Goal: Task Accomplishment & Management: Manage account settings

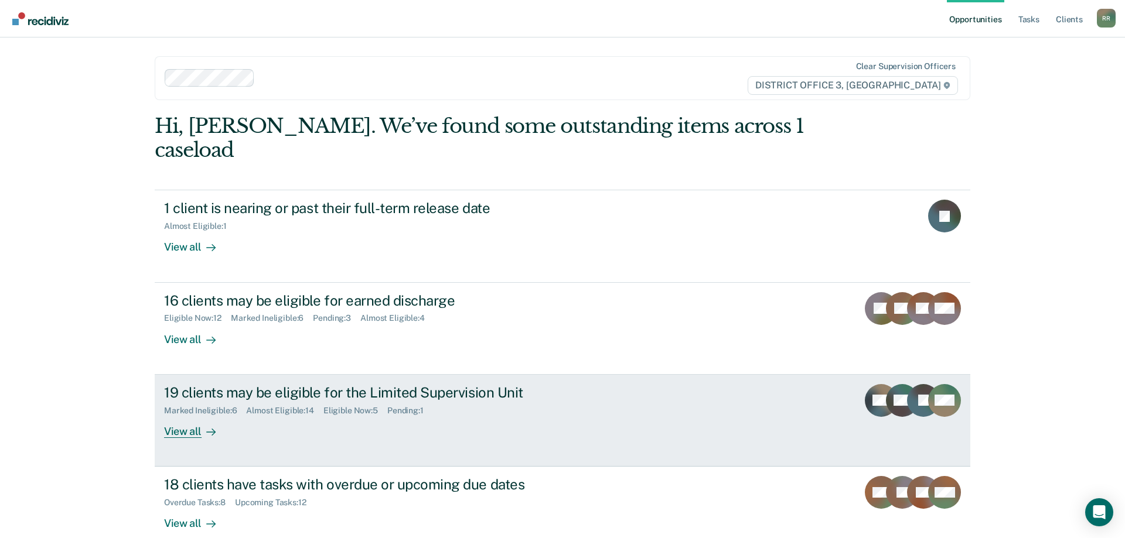
click at [334, 384] on div "19 clients may be eligible for the Limited Supervision Unit" at bounding box center [369, 392] width 411 height 17
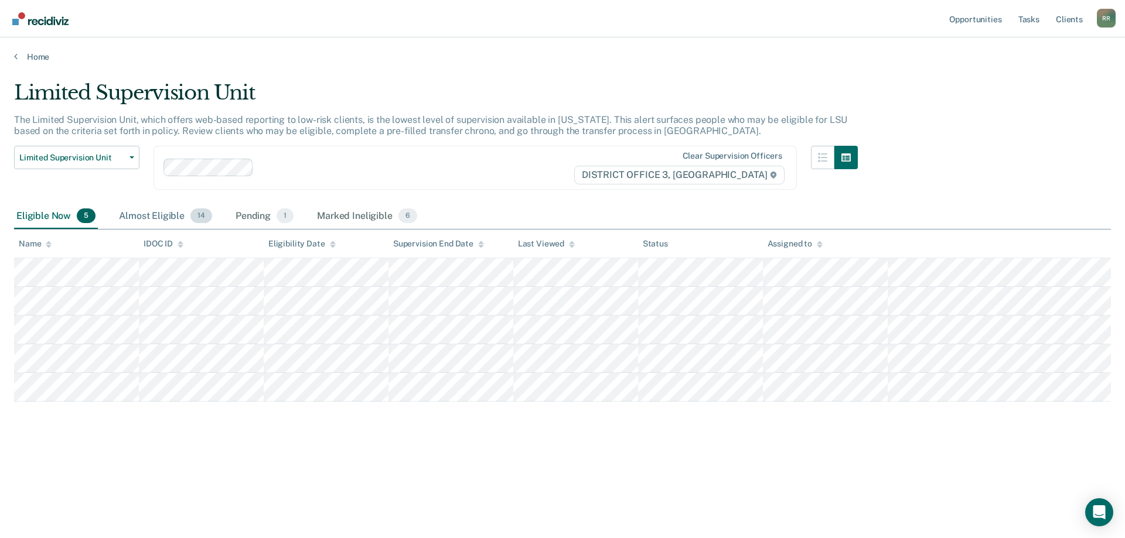
click at [141, 220] on div "Almost Eligible 14" at bounding box center [166, 217] width 98 height 26
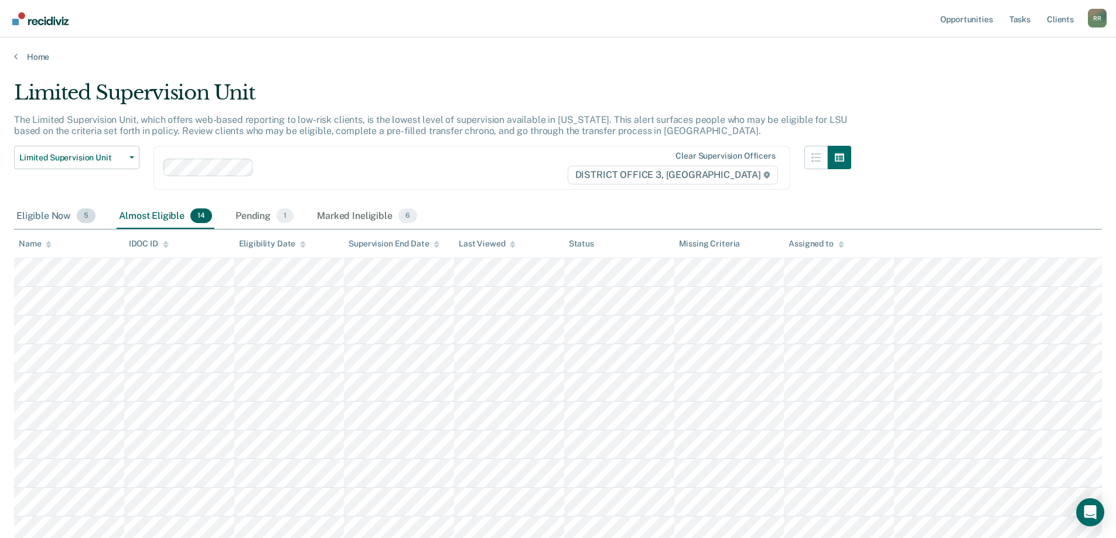
click at [53, 214] on div "Eligible Now 5" at bounding box center [56, 217] width 84 height 26
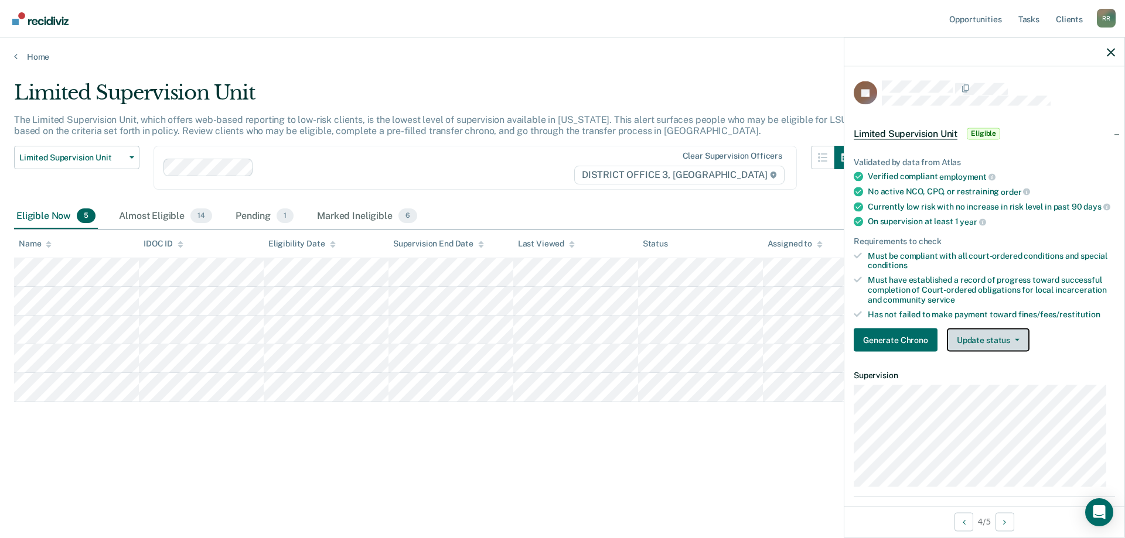
click at [962, 349] on button "Update status" at bounding box center [988, 340] width 83 height 23
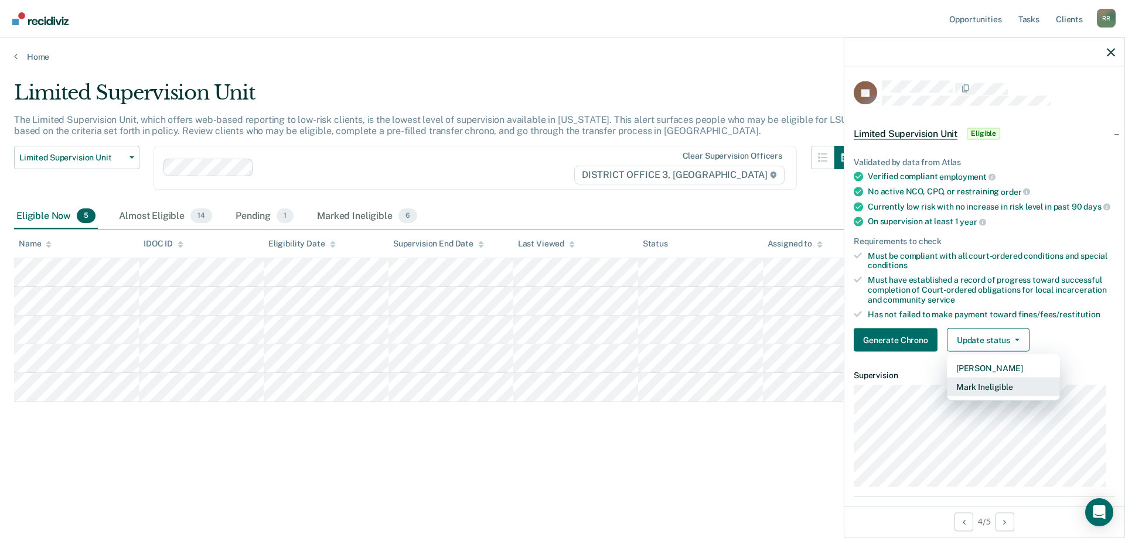
click at [981, 395] on button "Mark Ineligible" at bounding box center [1003, 387] width 113 height 19
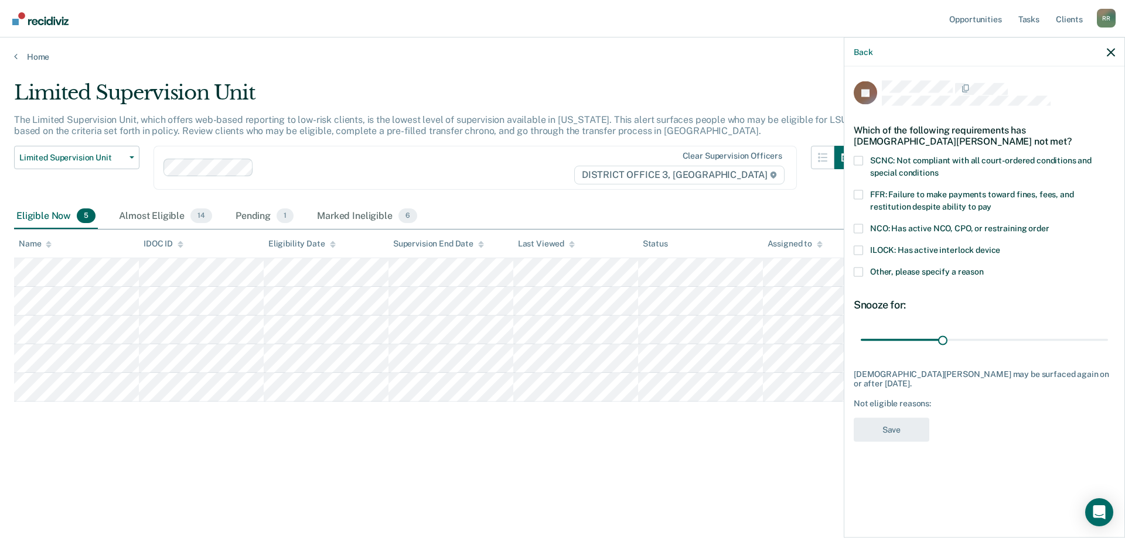
click at [858, 161] on span at bounding box center [858, 160] width 9 height 9
click at [938, 168] on input "SCNC: Not compliant with all court-ordered conditions and special conditions" at bounding box center [938, 168] width 0 height 0
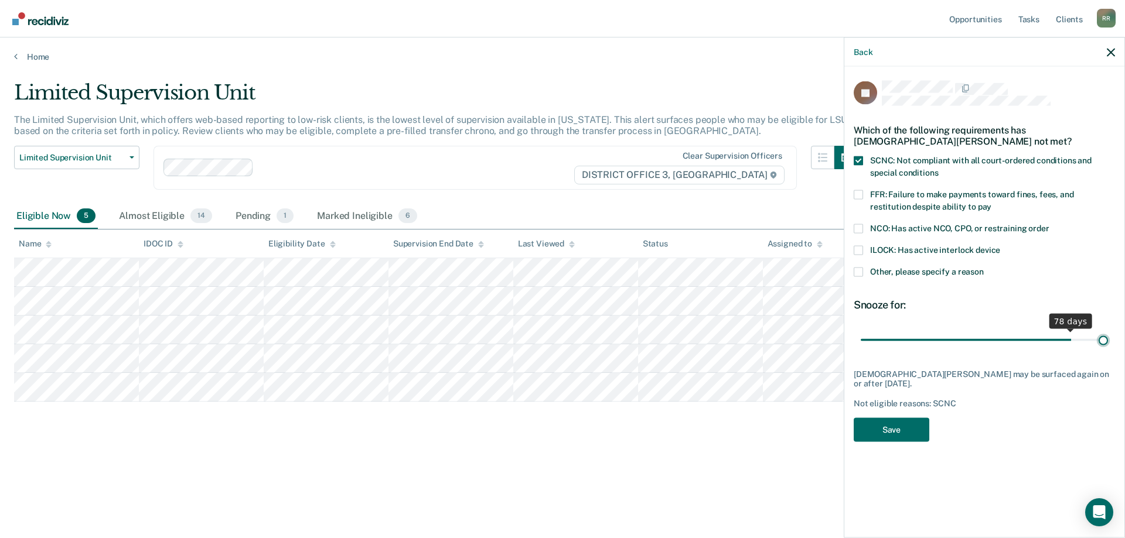
drag, startPoint x: 943, startPoint y: 340, endPoint x: 1124, endPoint y: 323, distance: 181.8
type input "90"
click at [1108, 330] on input "range" at bounding box center [984, 340] width 247 height 21
click at [858, 196] on span at bounding box center [858, 194] width 9 height 9
click at [991, 202] on input "FFR: Failure to make payments toward fines, fees, and restitution despite abili…" at bounding box center [991, 202] width 0 height 0
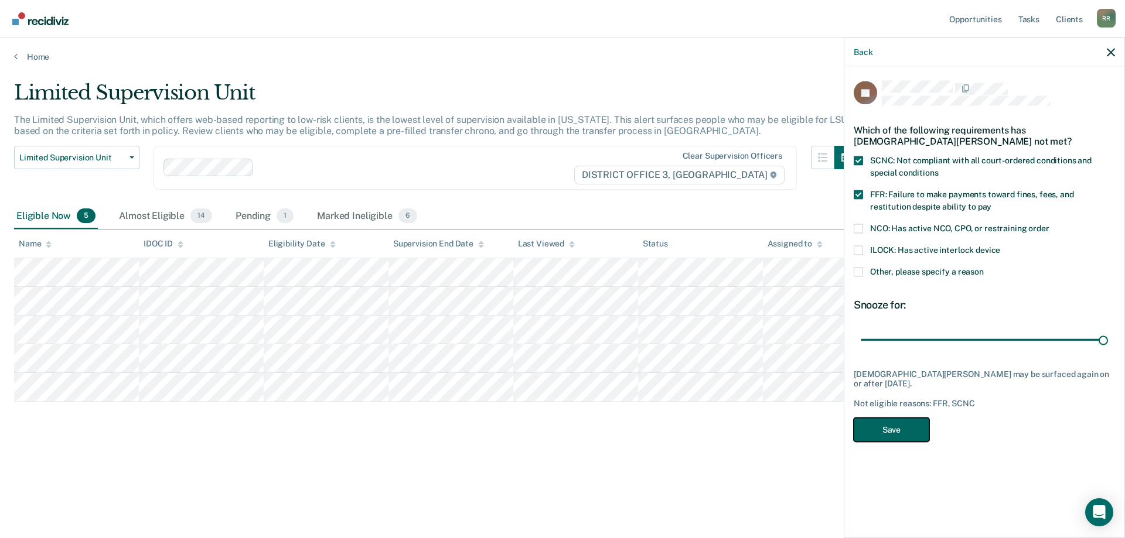
click at [885, 429] on button "Save" at bounding box center [892, 430] width 76 height 24
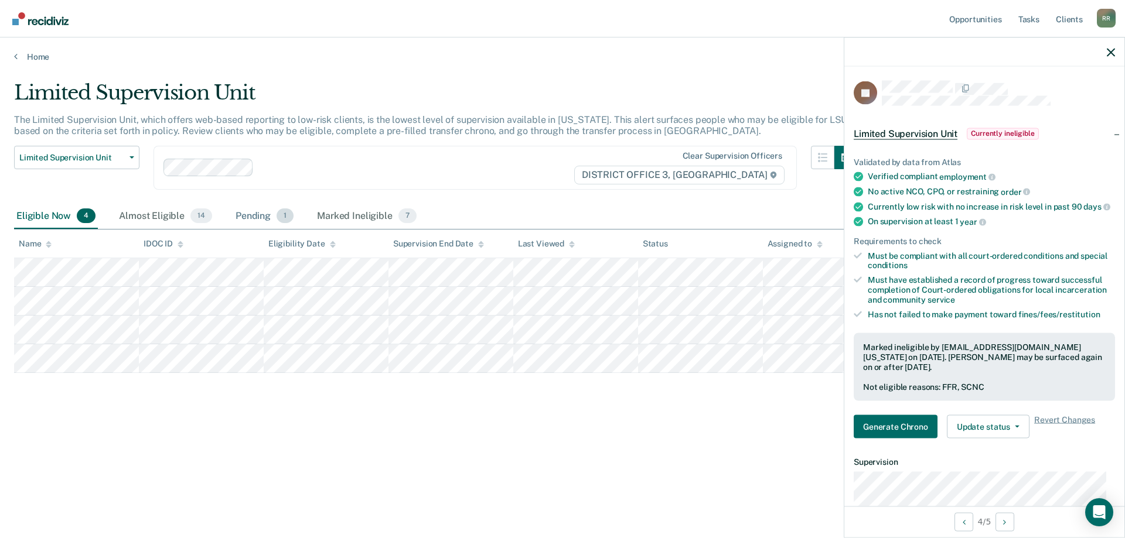
click at [256, 216] on div "Pending 1" at bounding box center [264, 217] width 63 height 26
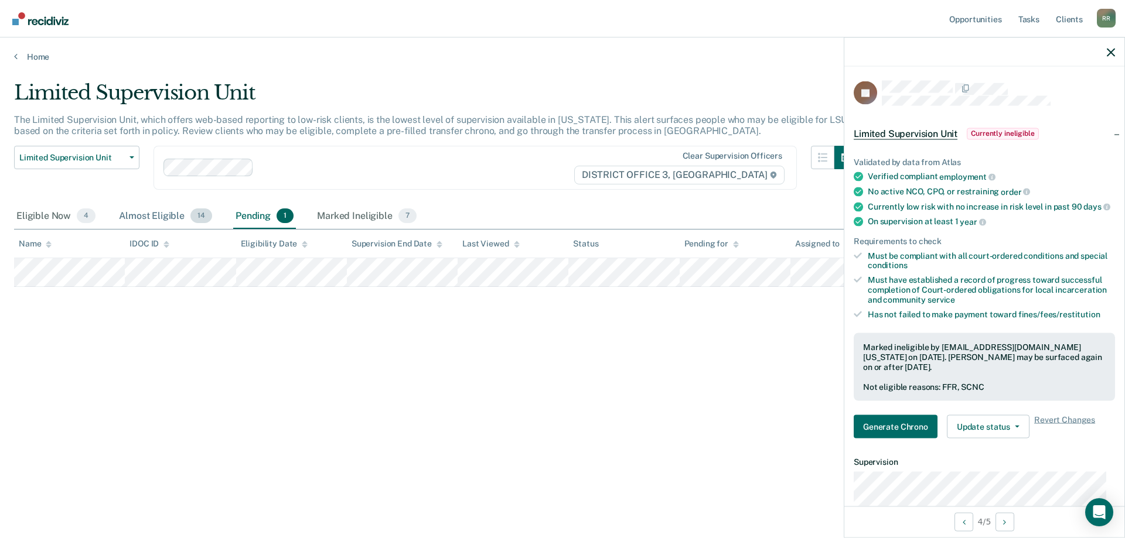
click at [151, 217] on div "Almost Eligible 14" at bounding box center [166, 217] width 98 height 26
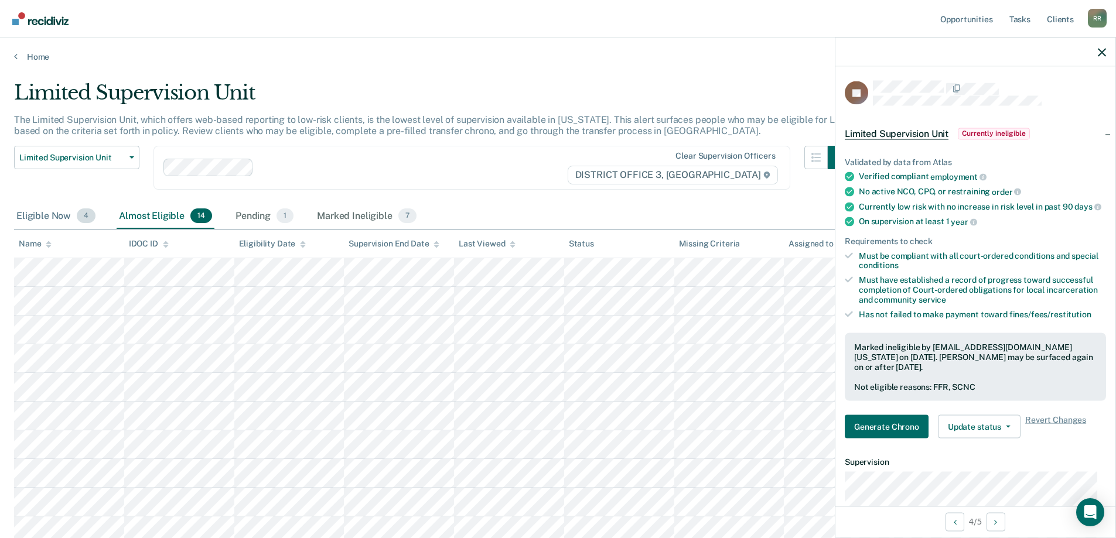
click at [42, 216] on div "Eligible Now 4" at bounding box center [56, 217] width 84 height 26
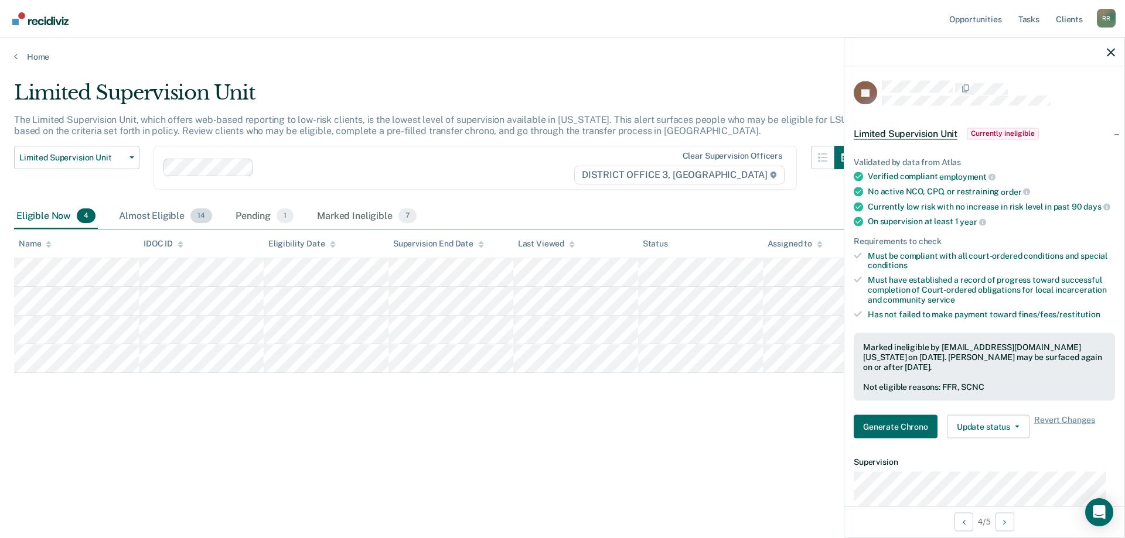
click at [146, 219] on div "Almost Eligible 14" at bounding box center [166, 217] width 98 height 26
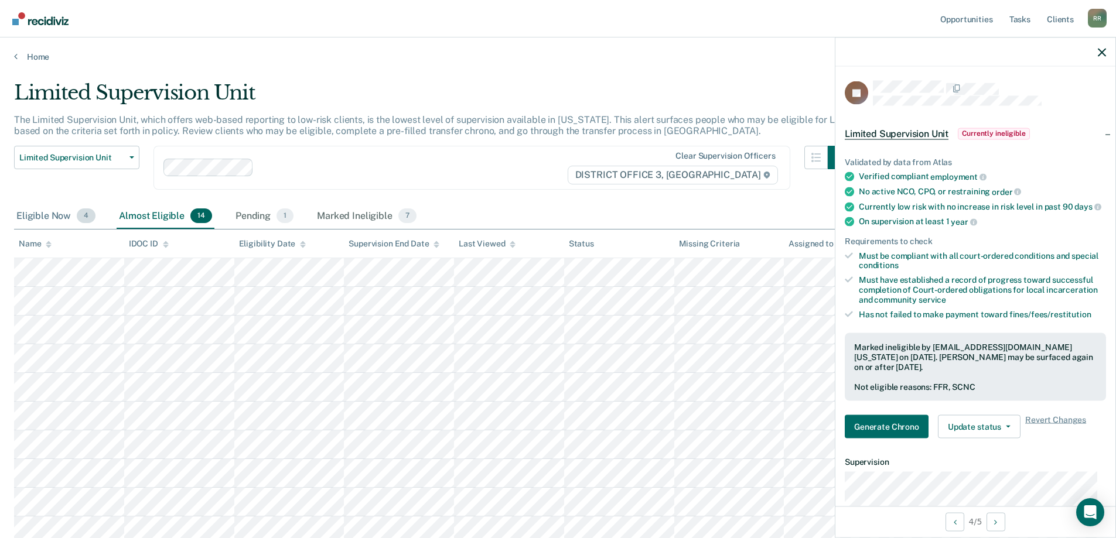
click at [50, 211] on div "Eligible Now 4" at bounding box center [56, 217] width 84 height 26
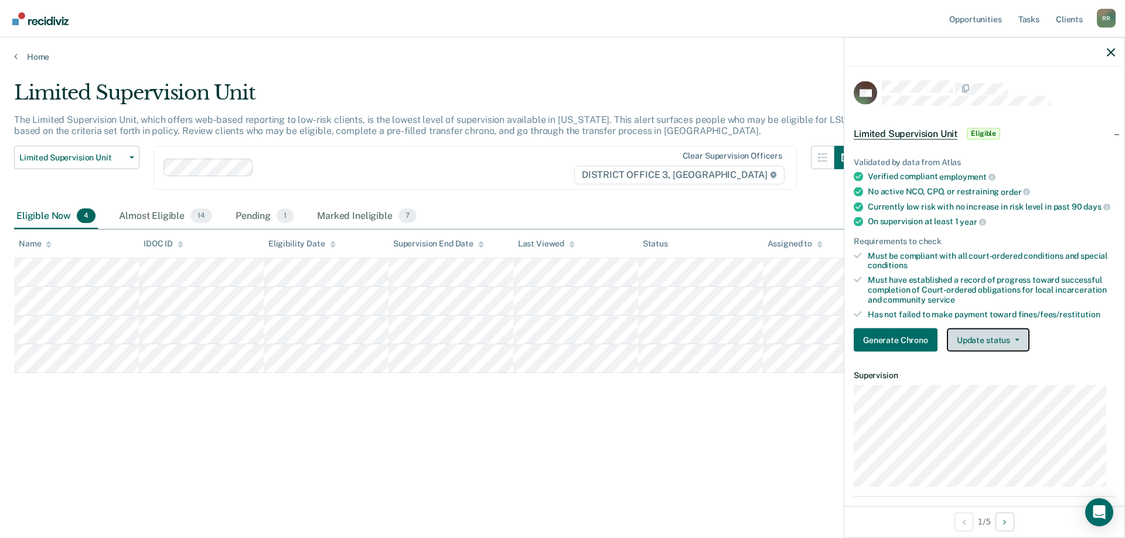
click at [982, 349] on button "Update status" at bounding box center [988, 340] width 83 height 23
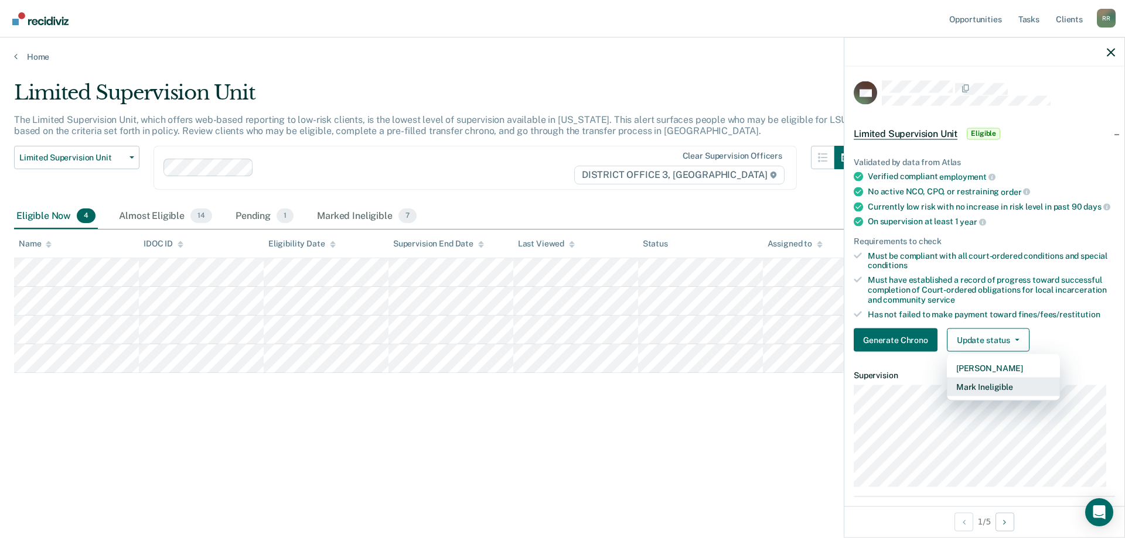
click at [981, 397] on button "Mark Ineligible" at bounding box center [1003, 387] width 113 height 19
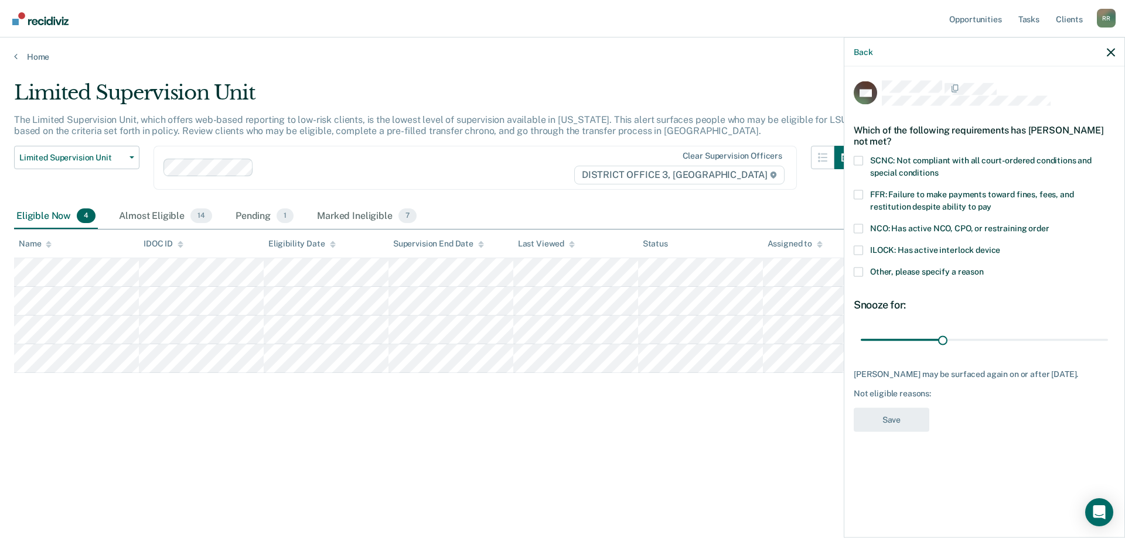
click at [861, 274] on span at bounding box center [858, 271] width 9 height 9
click at [984, 267] on input "Other, please specify a reason" at bounding box center [984, 267] width 0 height 0
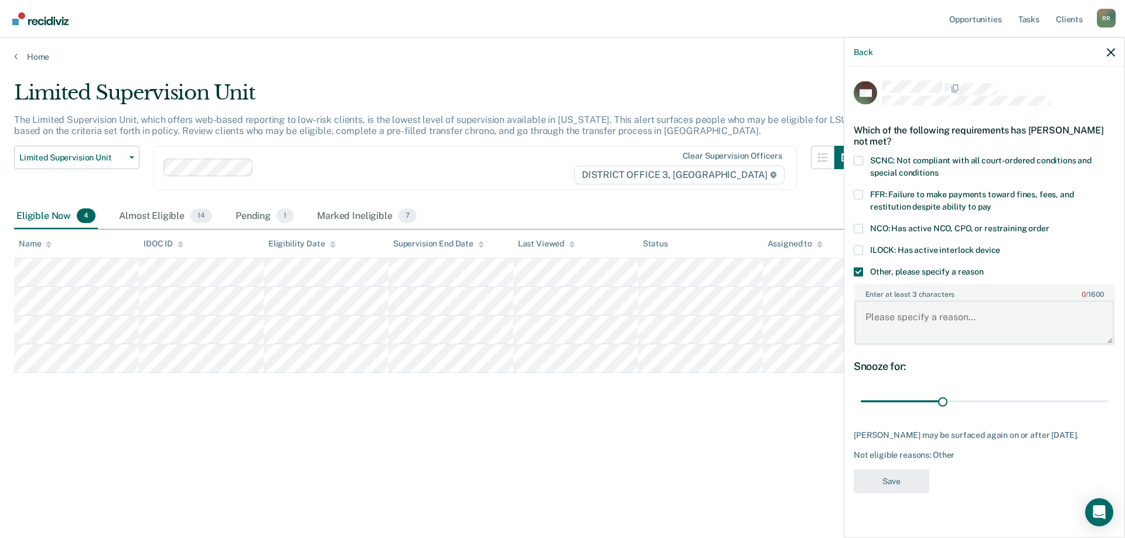
click at [879, 316] on textarea "Enter at least 3 characters 0 / 1600" at bounding box center [984, 322] width 259 height 43
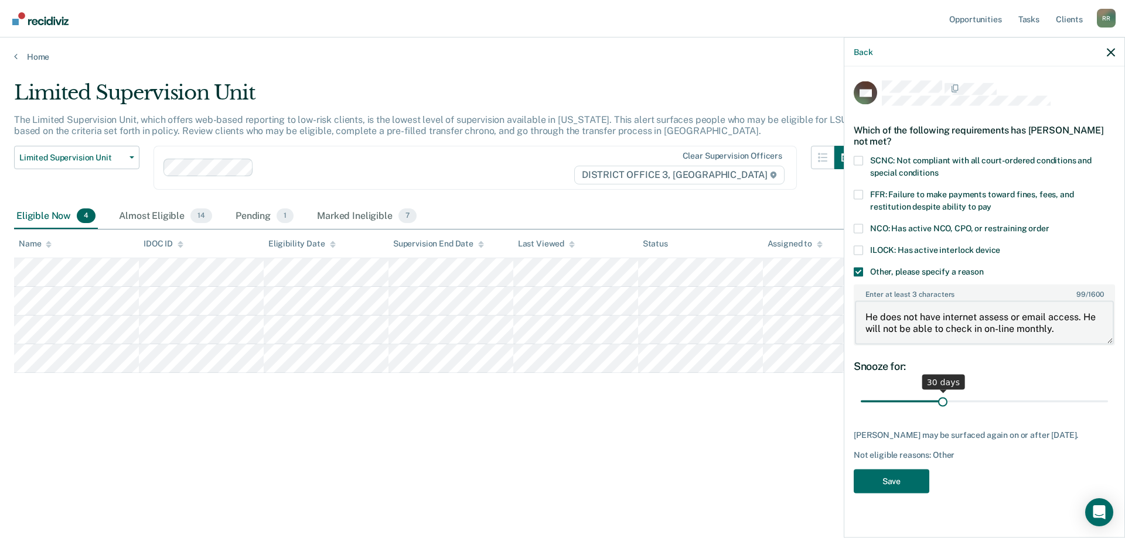
type textarea "He does not have internet assess or email access. He will not be able to check …"
drag, startPoint x: 944, startPoint y: 401, endPoint x: 1124, endPoint y: 404, distance: 180.5
type input "90"
click at [1108, 404] on input "range" at bounding box center [984, 401] width 247 height 21
click at [890, 482] on button "Save" at bounding box center [892, 481] width 76 height 24
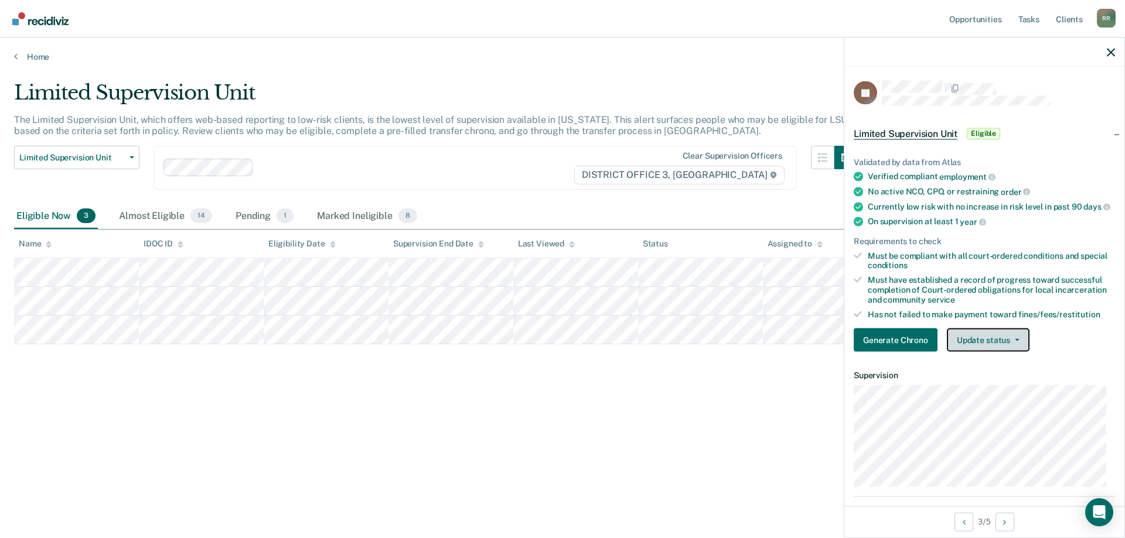
click at [979, 352] on button "Update status" at bounding box center [988, 340] width 83 height 23
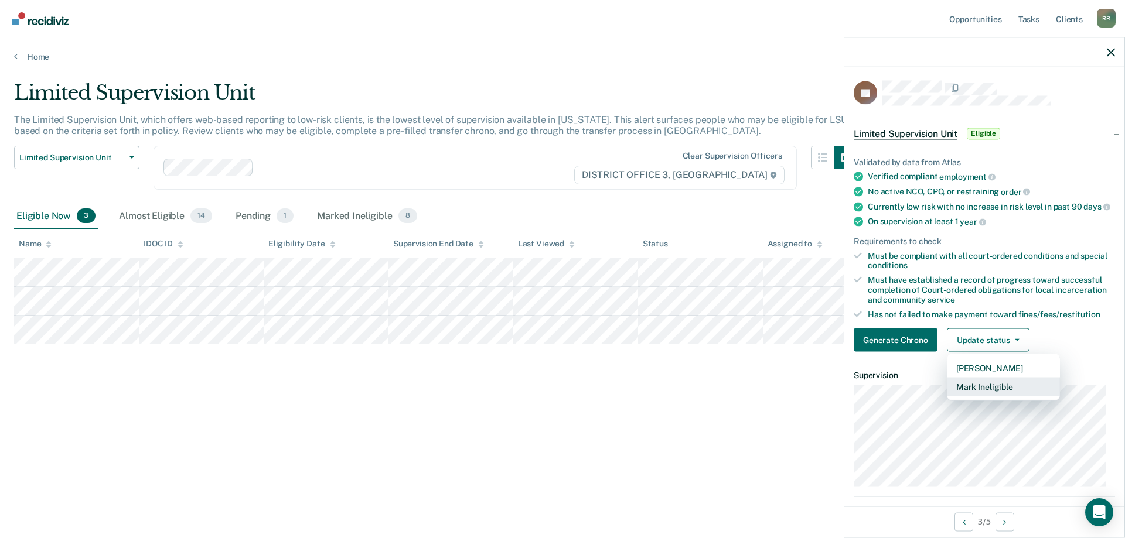
click at [979, 397] on button "Mark Ineligible" at bounding box center [1003, 387] width 113 height 19
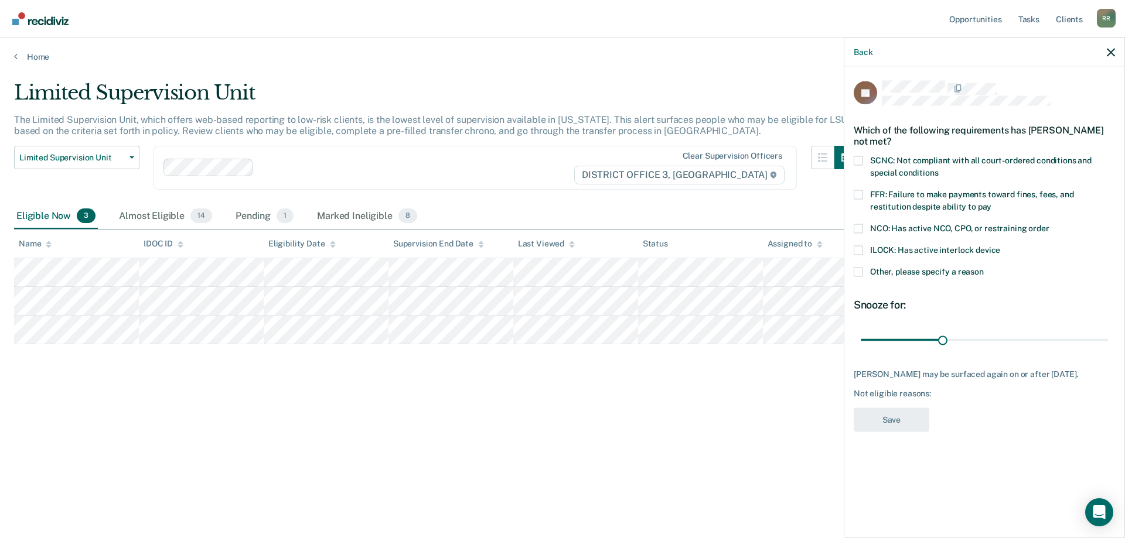
click at [856, 269] on span at bounding box center [858, 271] width 9 height 9
click at [984, 267] on input "Other, please specify a reason" at bounding box center [984, 267] width 0 height 0
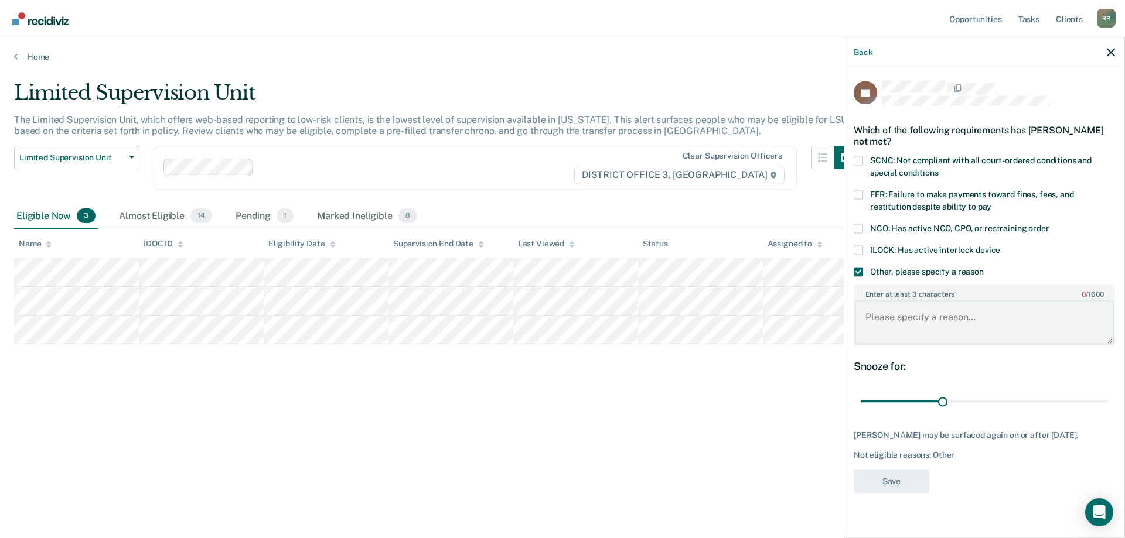
click at [883, 317] on textarea "Enter at least 3 characters 0 / 1600" at bounding box center [984, 322] width 259 height 43
type textarea "positive UA for THC in August."
drag, startPoint x: 941, startPoint y: 402, endPoint x: 1023, endPoint y: 405, distance: 82.7
type input "60"
click at [1023, 405] on input "range" at bounding box center [984, 401] width 247 height 21
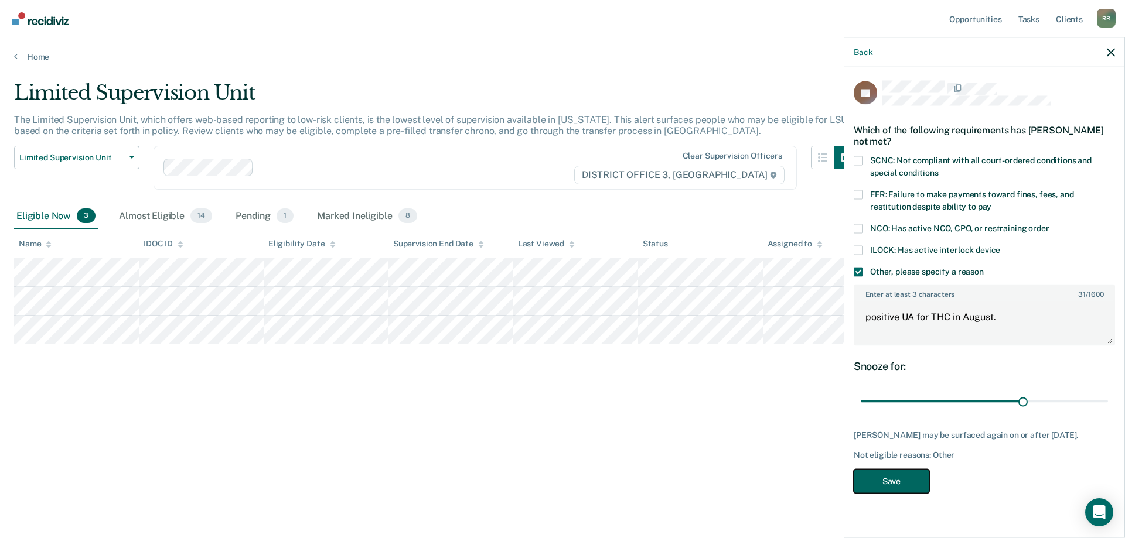
click at [882, 478] on button "Save" at bounding box center [892, 481] width 76 height 24
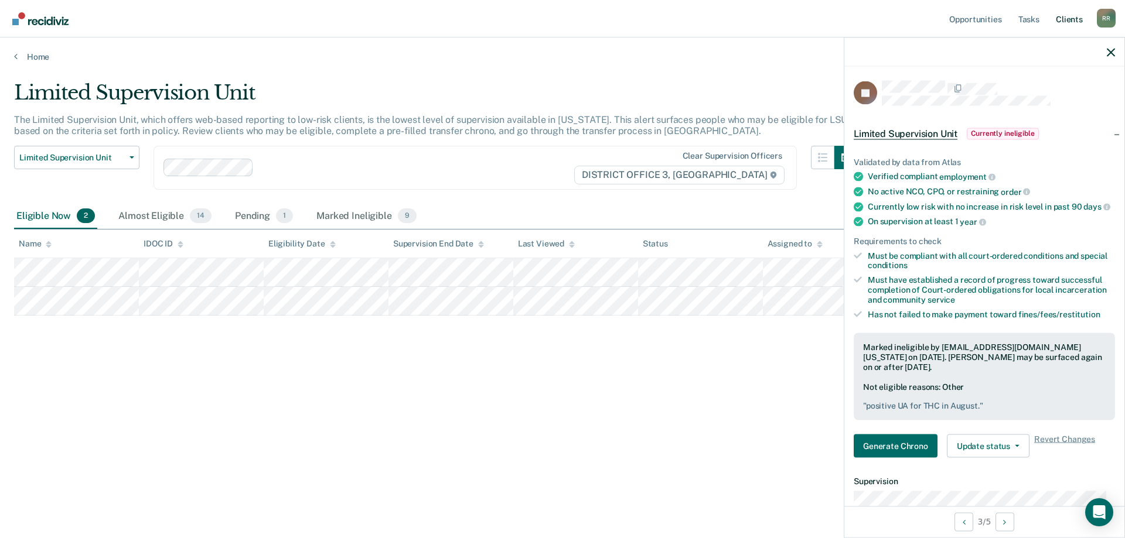
click at [1064, 17] on link "Client s" at bounding box center [1069, 18] width 32 height 37
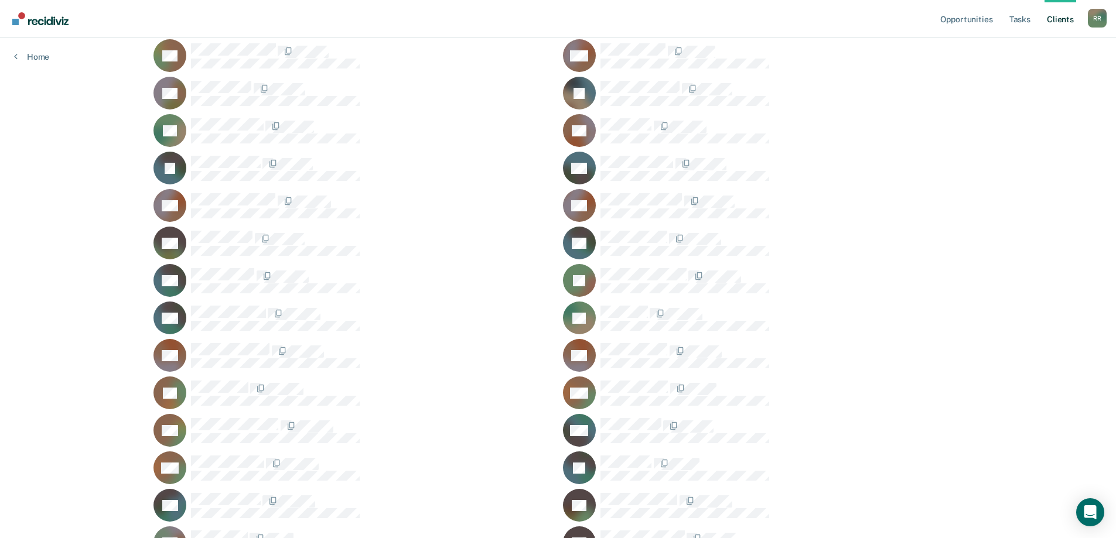
scroll to position [410, 0]
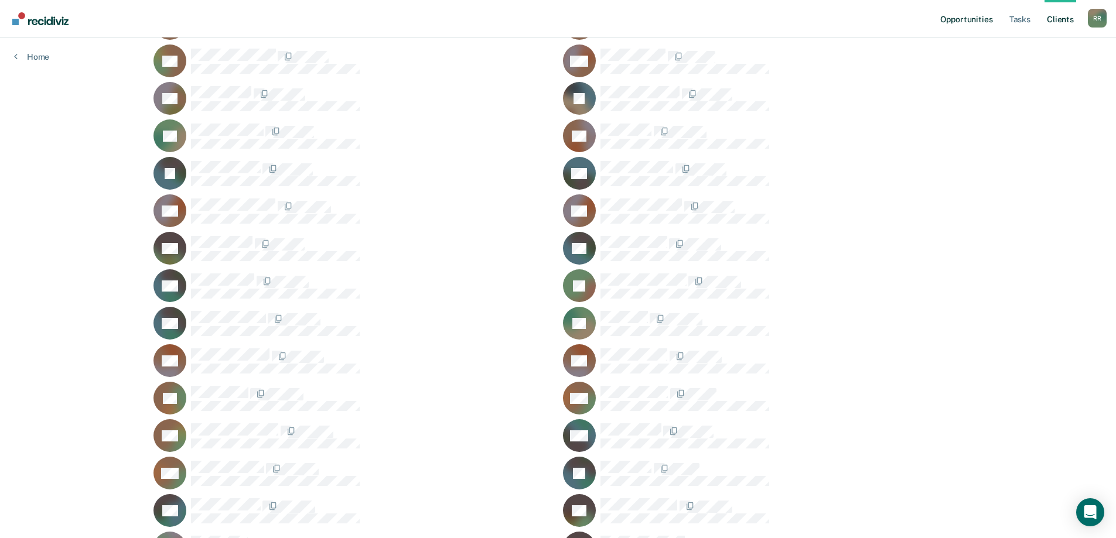
click at [972, 22] on link "Opportunities" at bounding box center [966, 18] width 57 height 37
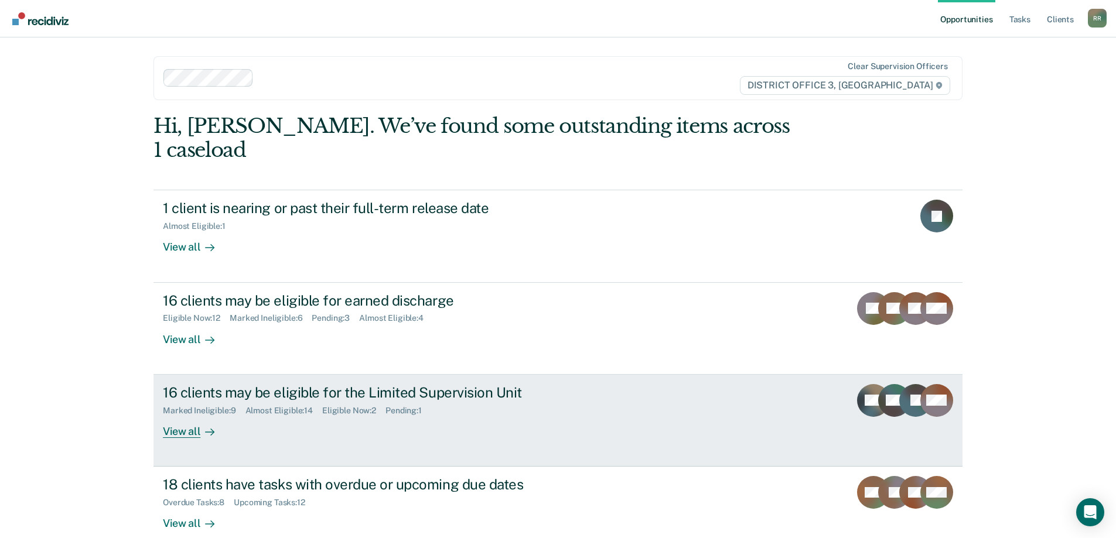
click at [293, 406] on div "Almost Eligible : 14" at bounding box center [283, 411] width 77 height 10
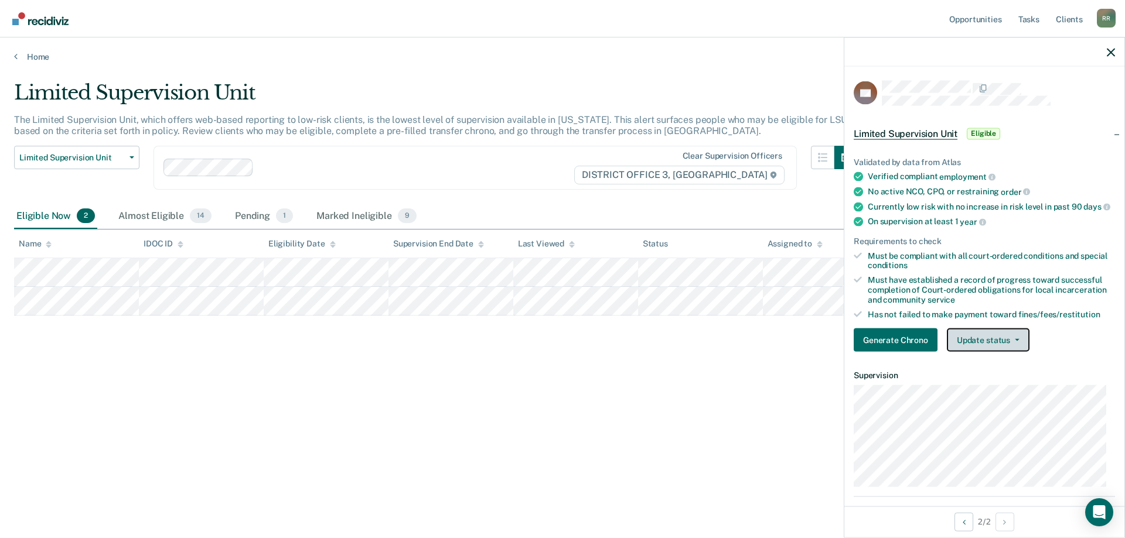
click at [974, 351] on button "Update status" at bounding box center [988, 340] width 83 height 23
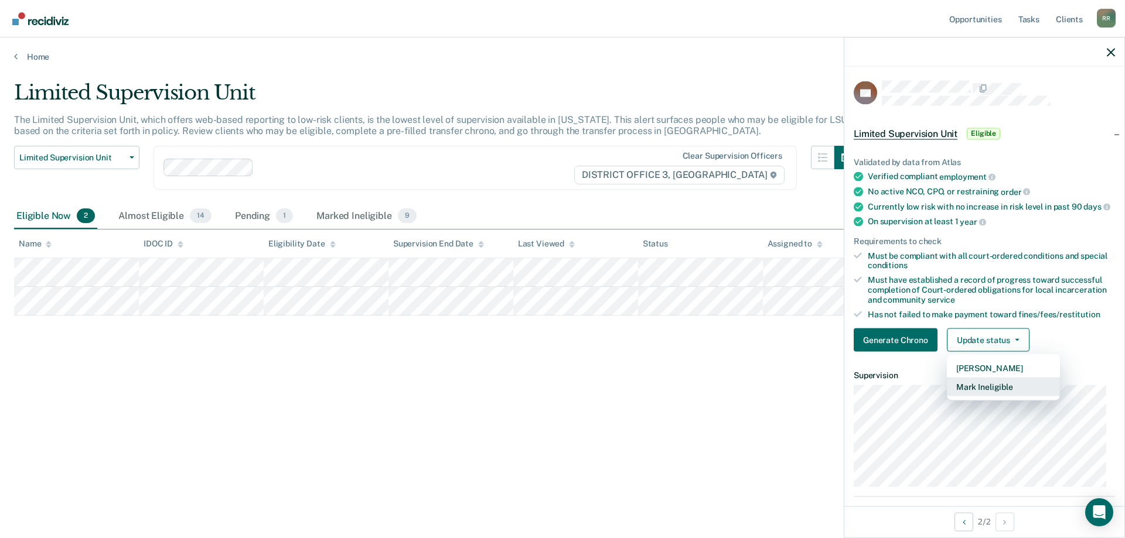
click at [976, 397] on button "Mark Ineligible" at bounding box center [1003, 387] width 113 height 19
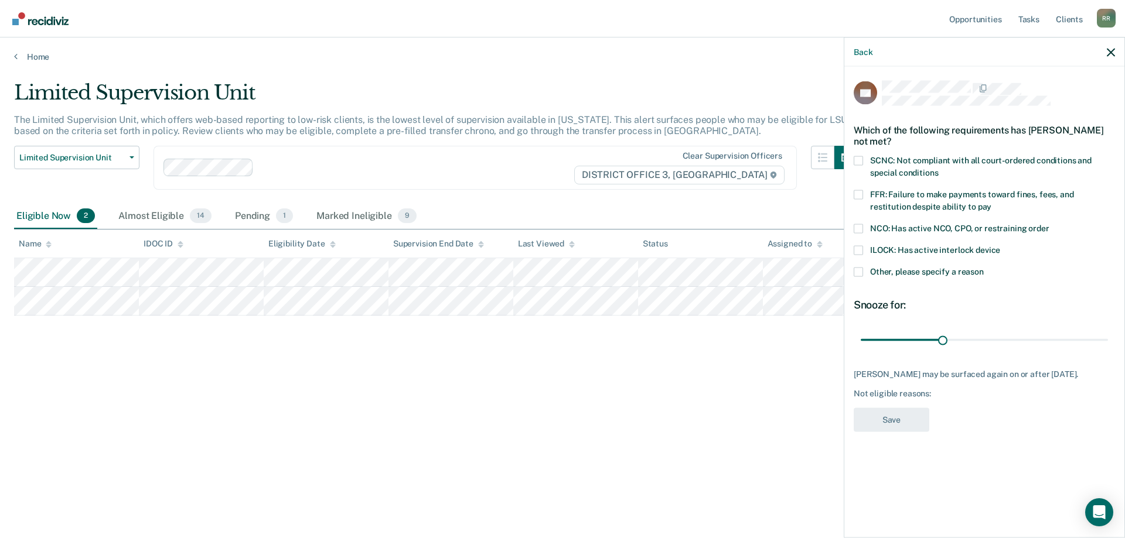
click at [856, 158] on span at bounding box center [858, 160] width 9 height 9
click at [938, 168] on input "SCNC: Not compliant with all court-ordered conditions and special conditions" at bounding box center [938, 168] width 0 height 0
click at [858, 271] on span at bounding box center [858, 271] width 9 height 9
click at [984, 267] on input "Other, please specify a reason" at bounding box center [984, 267] width 0 height 0
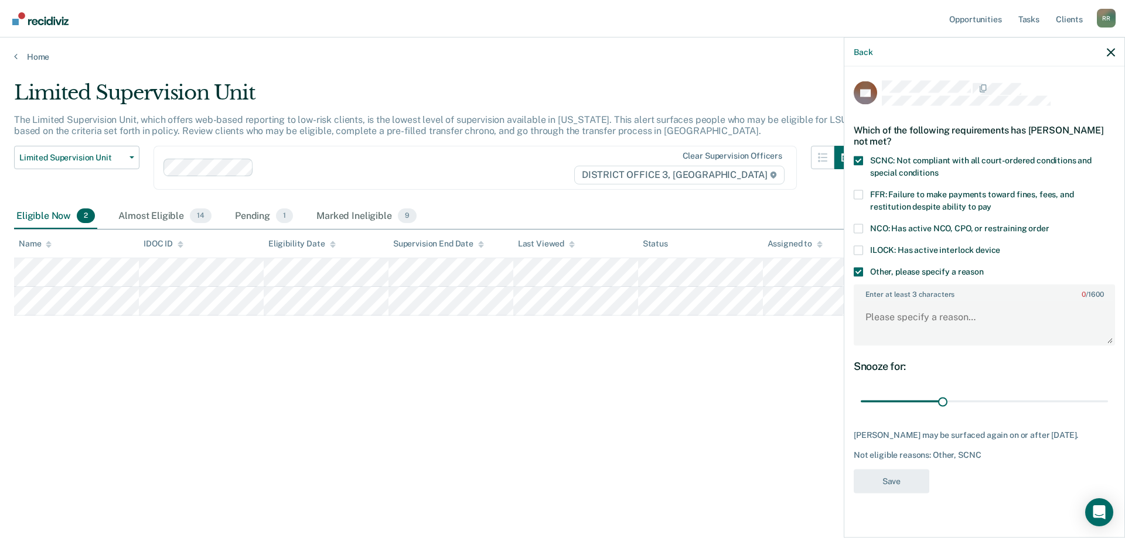
click at [876, 293] on label "Enter at least 3 characters 0 / 1600" at bounding box center [984, 291] width 259 height 13
click at [876, 301] on textarea "Enter at least 3 characters 0 / 1600" at bounding box center [984, 322] width 259 height 43
click at [878, 315] on textarea "Enter at least 3 characters 0 / 1600" at bounding box center [984, 322] width 259 height 43
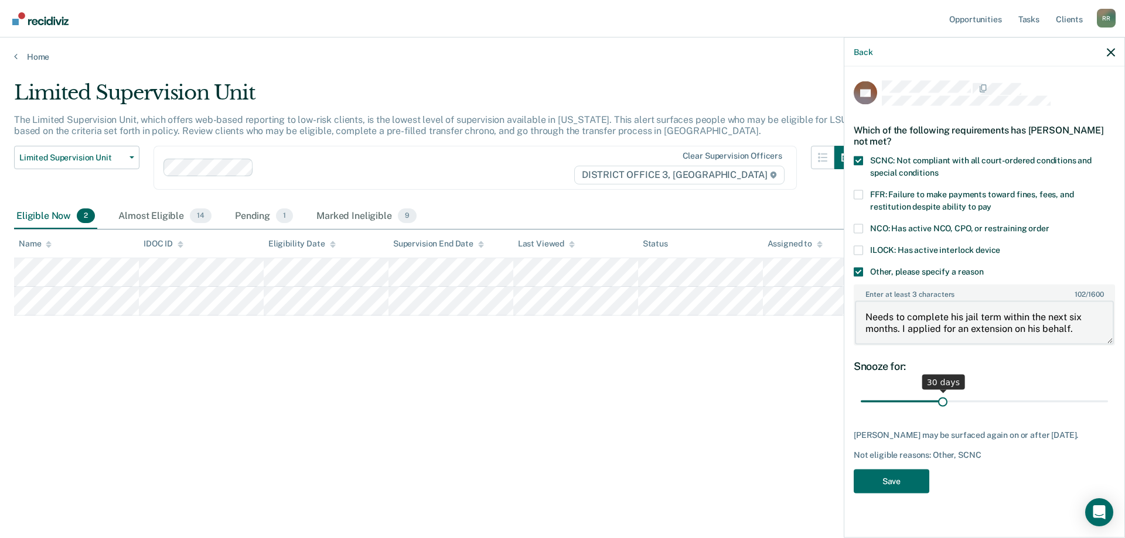
type textarea "Needs to complete his jail term within the next six months. I applied for an ex…"
drag, startPoint x: 944, startPoint y: 401, endPoint x: 1108, endPoint y: 406, distance: 164.7
type input "90"
click at [1108, 406] on input "range" at bounding box center [984, 401] width 247 height 21
click at [907, 493] on button "Save" at bounding box center [892, 481] width 76 height 24
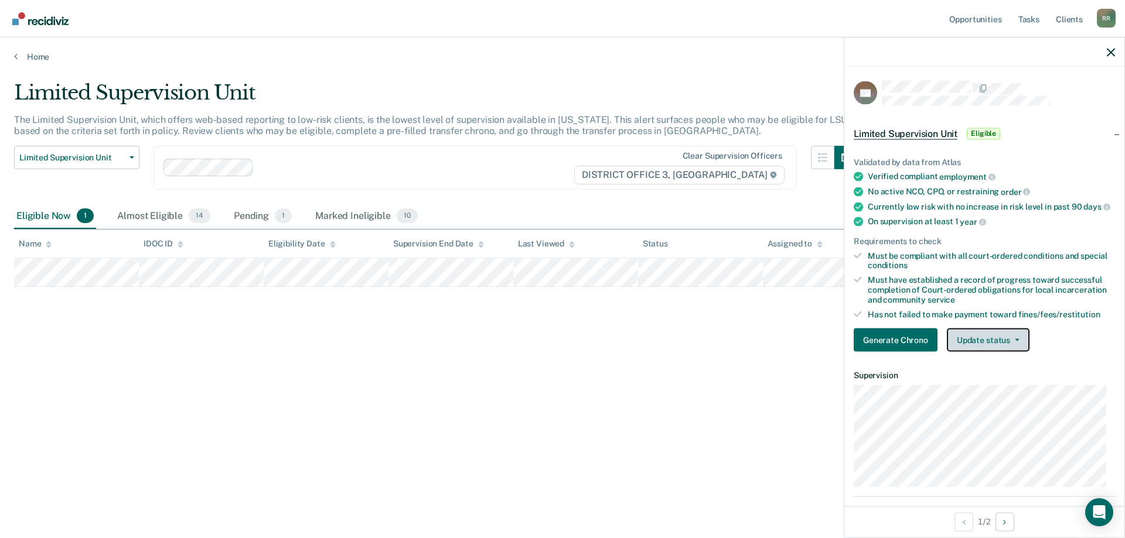
click at [974, 351] on button "Update status" at bounding box center [988, 340] width 83 height 23
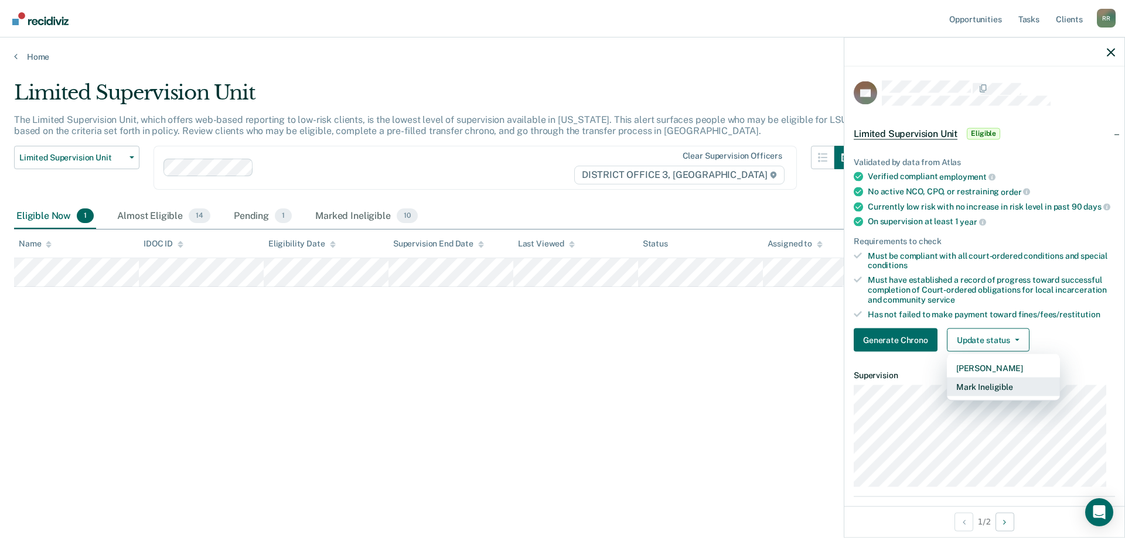
click at [977, 397] on button "Mark Ineligible" at bounding box center [1003, 387] width 113 height 19
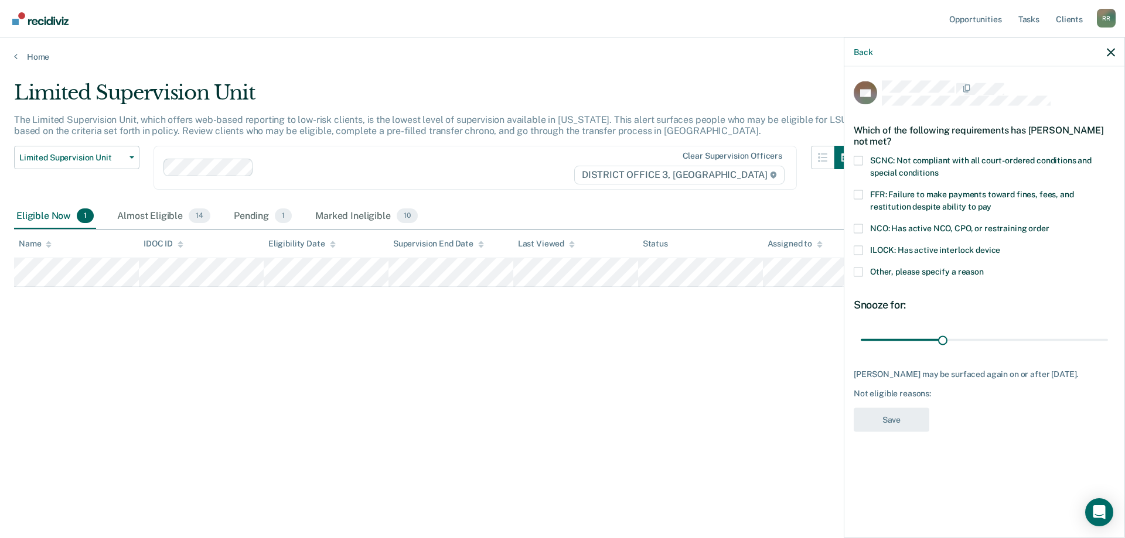
click at [857, 192] on span at bounding box center [858, 194] width 9 height 9
click at [991, 202] on input "FFR: Failure to make payments toward fines, fees, and restitution despite abili…" at bounding box center [991, 202] width 0 height 0
drag, startPoint x: 946, startPoint y: 340, endPoint x: 1022, endPoint y: 338, distance: 75.6
type input "60"
click at [1022, 338] on input "range" at bounding box center [984, 340] width 247 height 21
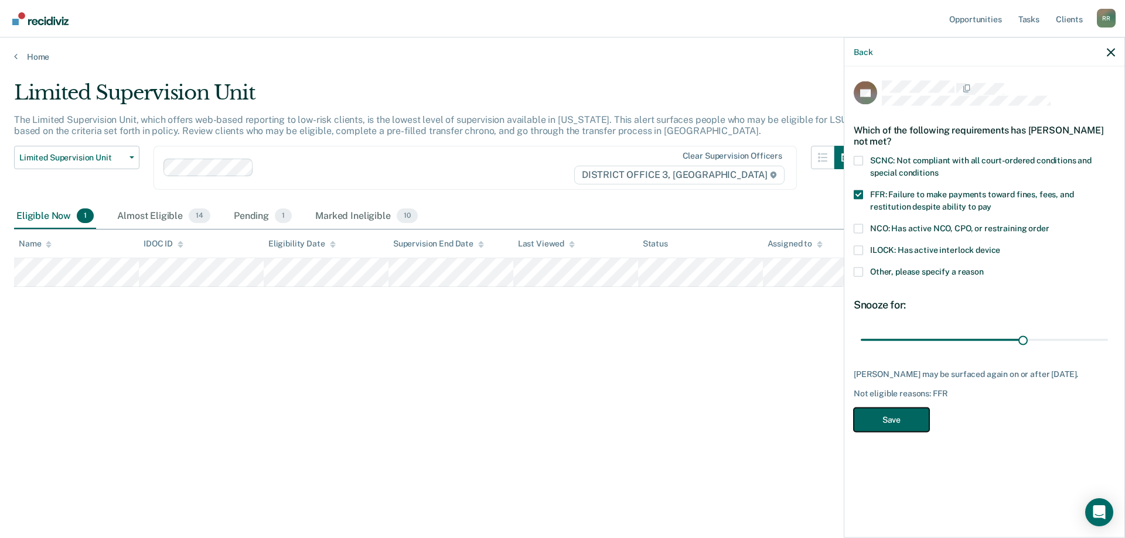
click at [893, 428] on button "Save" at bounding box center [892, 420] width 76 height 24
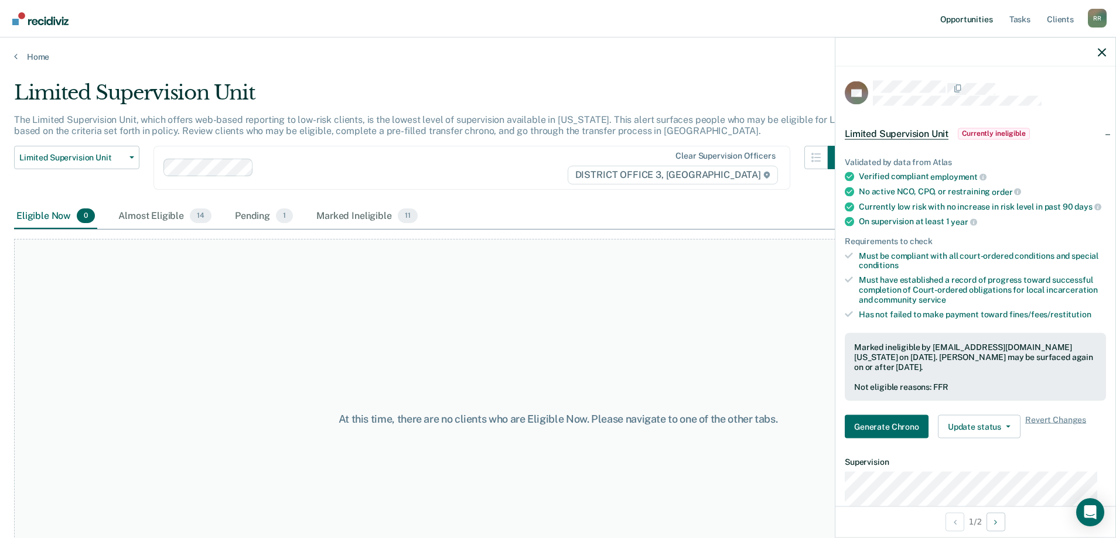
click at [974, 21] on link "Opportunities" at bounding box center [966, 18] width 57 height 37
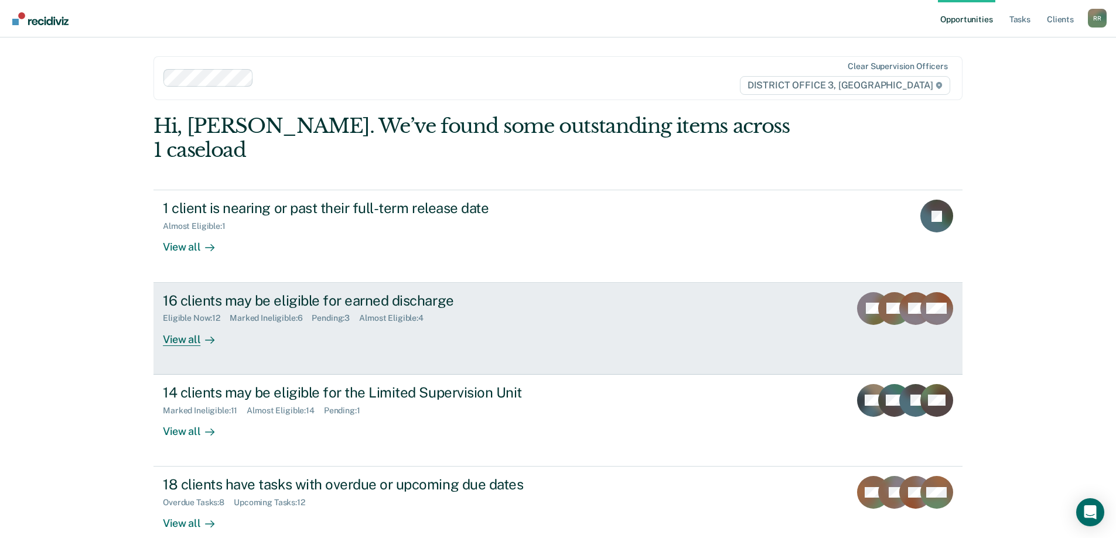
click at [296, 302] on div "16 clients may be eligible for earned discharge Eligible Now : 12 Marked Inelig…" at bounding box center [382, 319] width 439 height 54
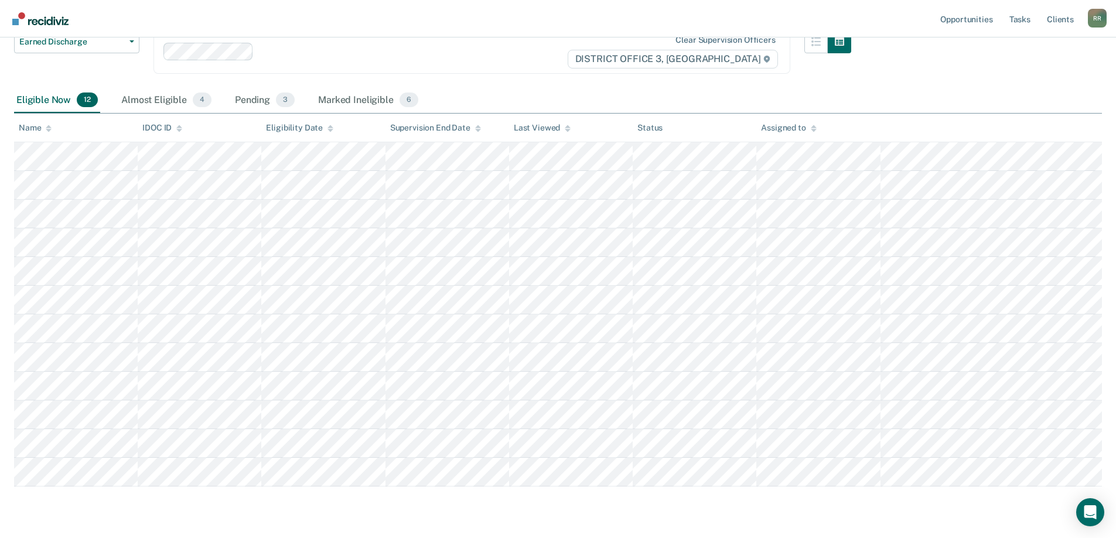
scroll to position [117, 0]
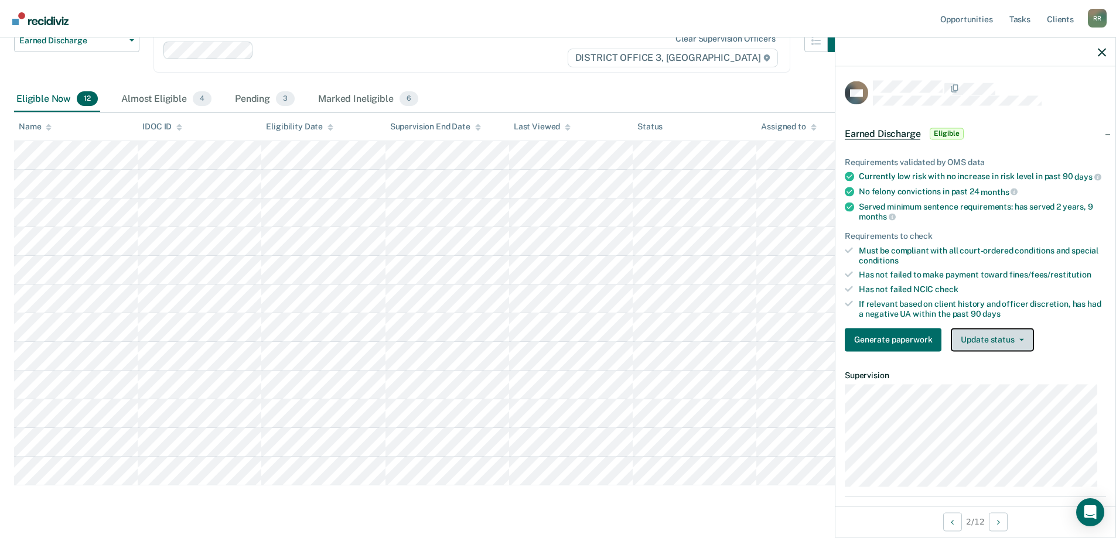
click at [1005, 351] on button "Update status" at bounding box center [992, 339] width 83 height 23
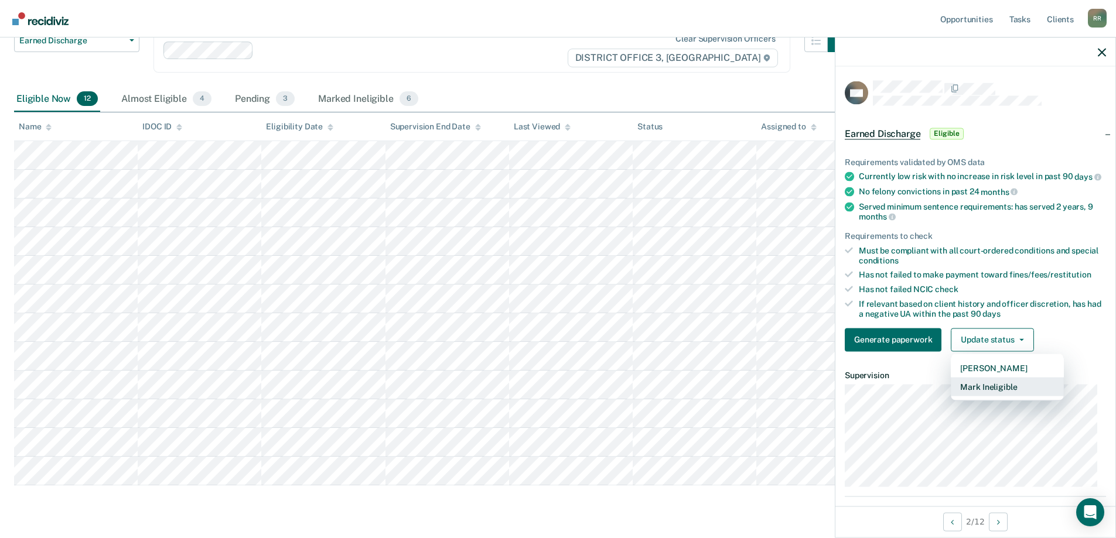
click at [1006, 396] on button "Mark Ineligible" at bounding box center [1007, 386] width 113 height 19
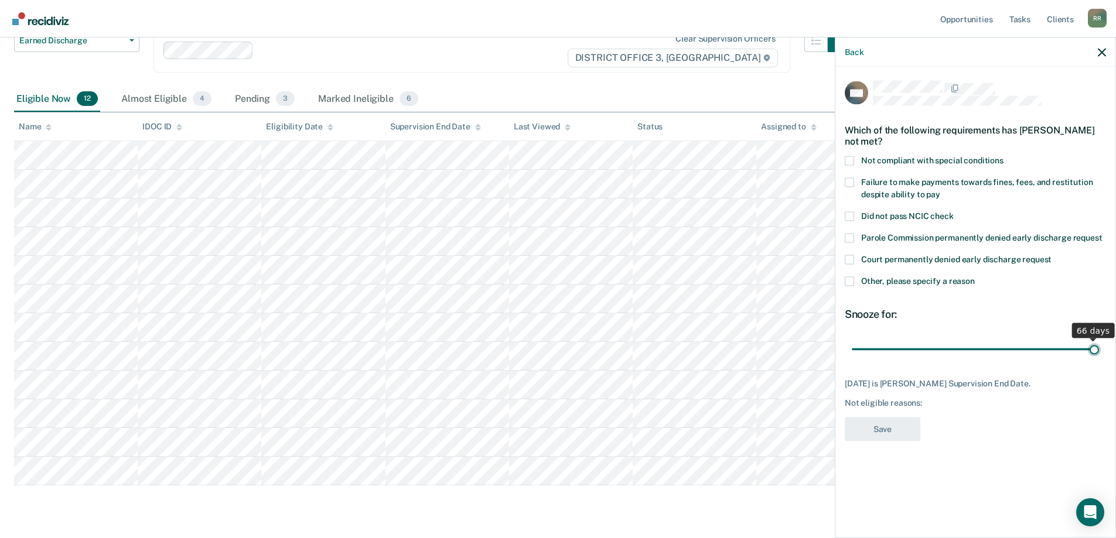
drag, startPoint x: 966, startPoint y: 349, endPoint x: 1093, endPoint y: 346, distance: 127.2
type input "66"
click at [1093, 346] on input "range" at bounding box center [975, 349] width 247 height 21
click at [846, 183] on span at bounding box center [849, 181] width 9 height 9
click at [940, 190] on input "Failure to make payments towards fines, fees, and restitution despite ability t…" at bounding box center [940, 190] width 0 height 0
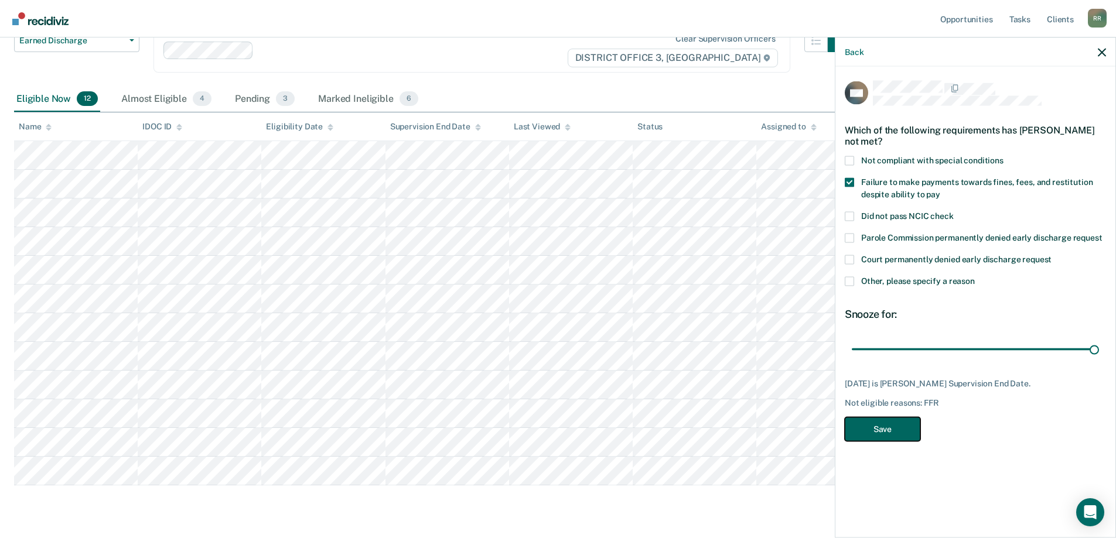
click at [897, 425] on button "Save" at bounding box center [883, 429] width 76 height 24
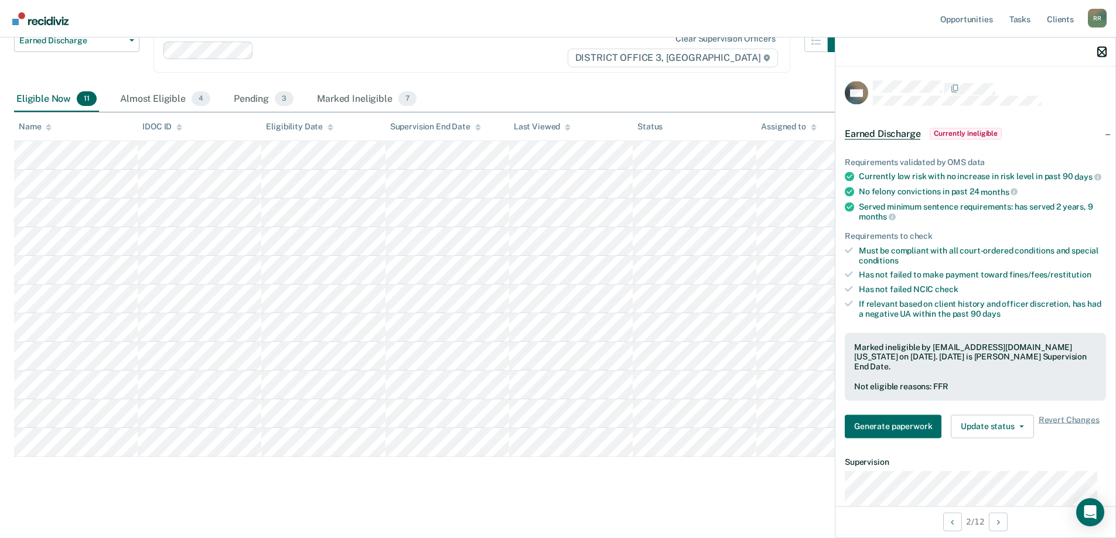
click at [1103, 50] on icon "button" at bounding box center [1102, 52] width 8 height 8
